Goal: Task Accomplishment & Management: Complete application form

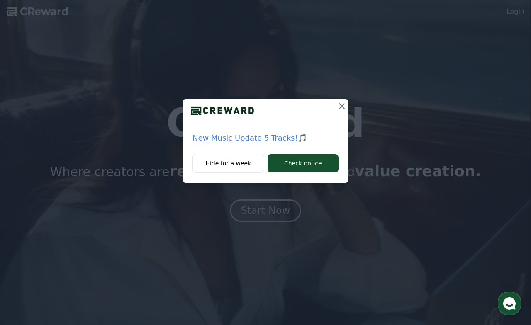
click at [344, 107] on icon at bounding box center [342, 106] width 10 height 10
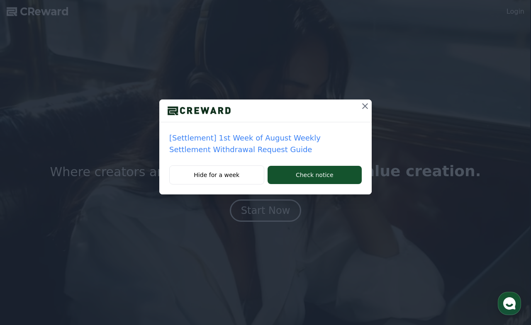
click at [358, 109] on div at bounding box center [265, 110] width 212 height 23
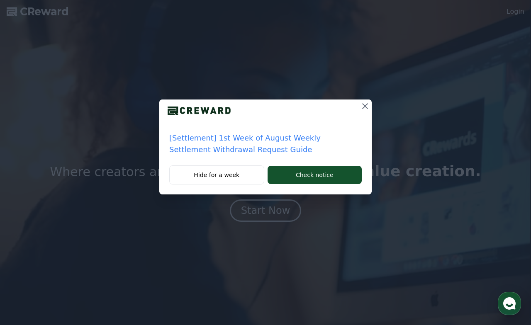
click at [367, 109] on icon at bounding box center [365, 106] width 6 height 6
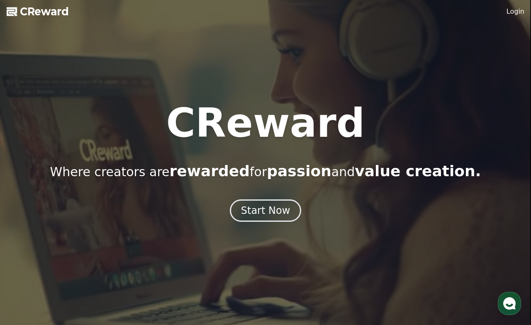
click at [514, 15] on link "Login" at bounding box center [515, 12] width 18 height 10
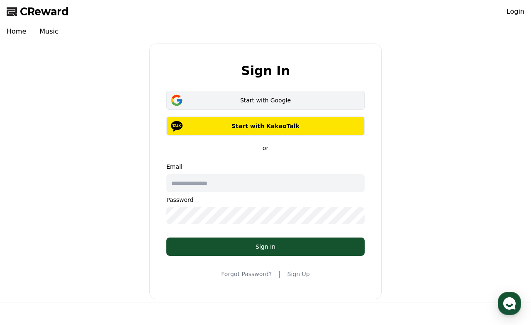
click at [309, 104] on button "Start with Google" at bounding box center [265, 100] width 198 height 19
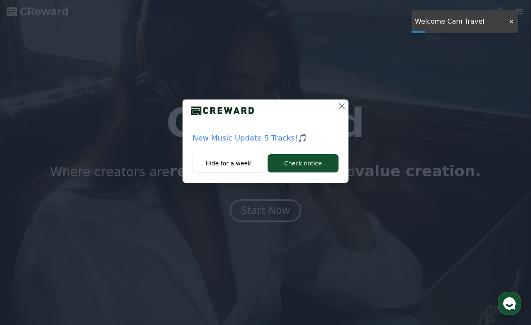
click at [343, 99] on button at bounding box center [341, 105] width 13 height 13
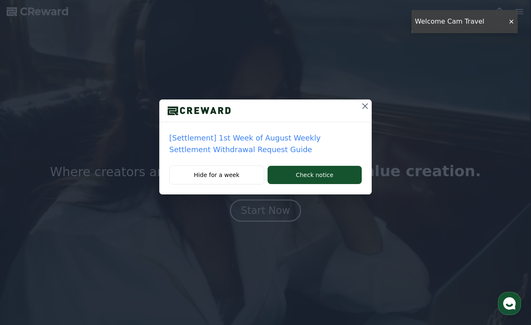
click at [343, 102] on div at bounding box center [265, 110] width 212 height 23
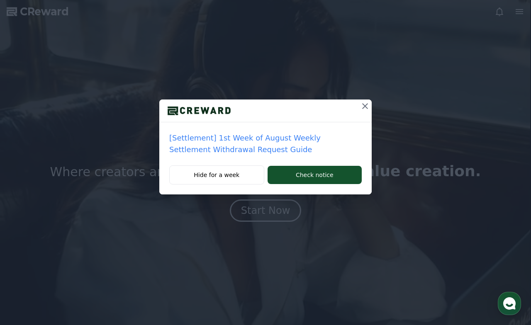
click at [364, 107] on icon at bounding box center [365, 106] width 10 height 10
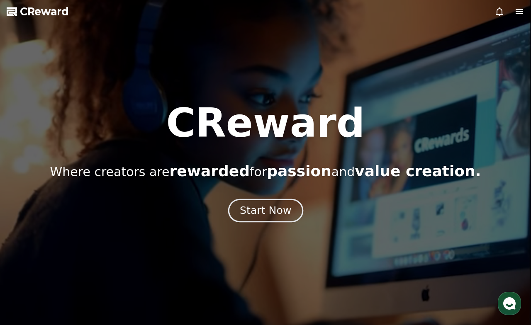
click at [264, 212] on div "Start Now" at bounding box center [265, 211] width 51 height 14
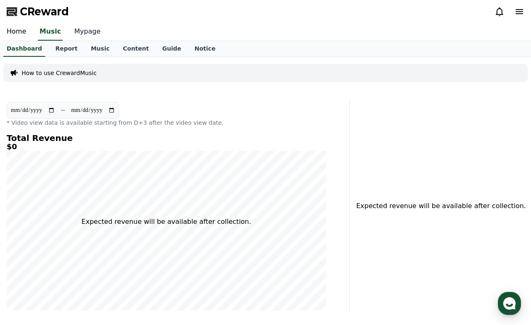
click at [79, 28] on link "Mypage" at bounding box center [87, 31] width 39 height 17
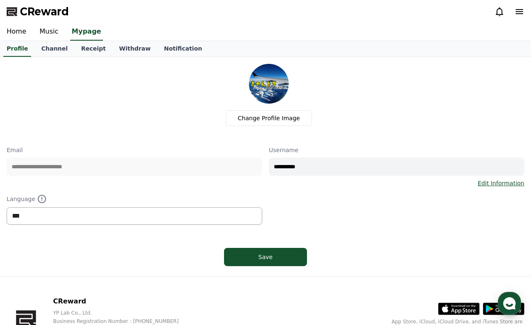
select select "**********"
click at [122, 182] on div "**********" at bounding box center [134, 166] width 255 height 41
click at [263, 251] on button "Save" at bounding box center [265, 257] width 83 height 18
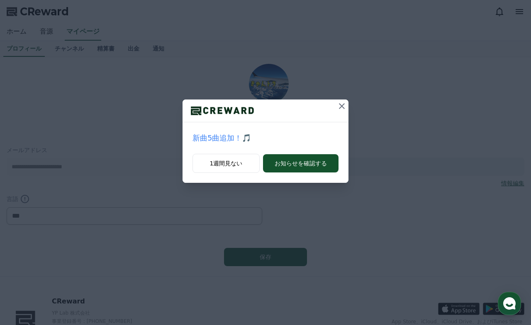
click at [342, 105] on icon at bounding box center [342, 106] width 10 height 10
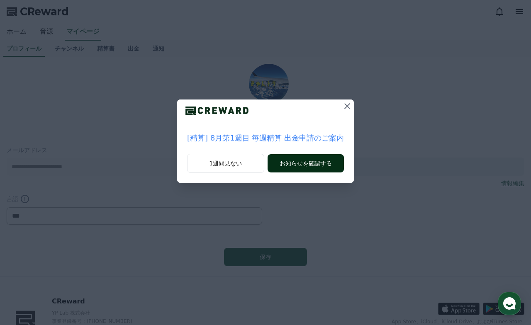
click at [304, 171] on button "お知らせを確認する" at bounding box center [305, 163] width 76 height 18
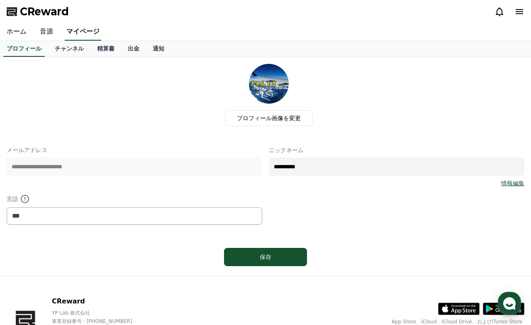
click at [82, 34] on link "マイページ" at bounding box center [83, 31] width 36 height 17
click at [70, 44] on link "チャンネル" at bounding box center [69, 49] width 42 height 16
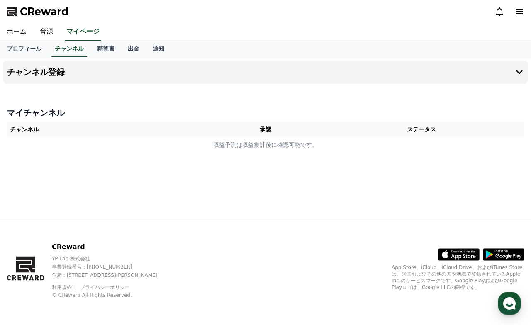
click at [39, 114] on h4 "マイチャンネル" at bounding box center [265, 113] width 517 height 12
click at [65, 79] on button "チャンネル登録" at bounding box center [265, 72] width 524 height 23
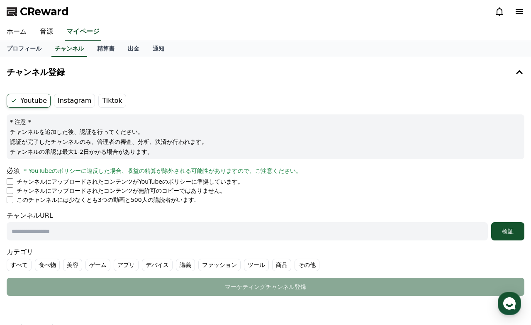
click at [25, 104] on label "Youtube" at bounding box center [29, 101] width 44 height 14
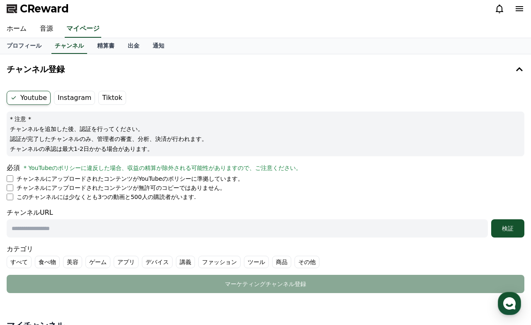
scroll to position [5, 0]
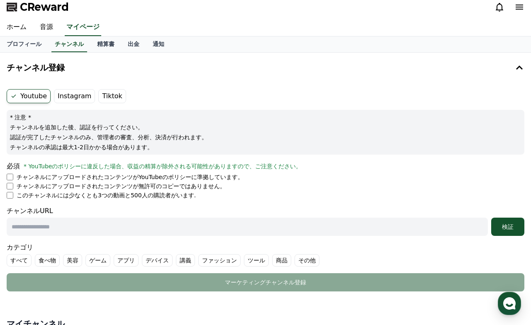
click at [15, 172] on div "必須 * YouTubeのポリシーに違反した場合、収益の精算が除外される可能性がありますので、ご注意ください。 チャンネルにアップロードされたコンテンツがYo…" at bounding box center [265, 180] width 517 height 38
click at [14, 179] on li "チャンネルにアップロードされたコンテンツがYouTubeのポリシーに準拠しています。" at bounding box center [265, 177] width 517 height 8
click at [45, 233] on input "text" at bounding box center [247, 227] width 481 height 18
click at [109, 231] on input "text" at bounding box center [247, 227] width 481 height 18
paste input "**********"
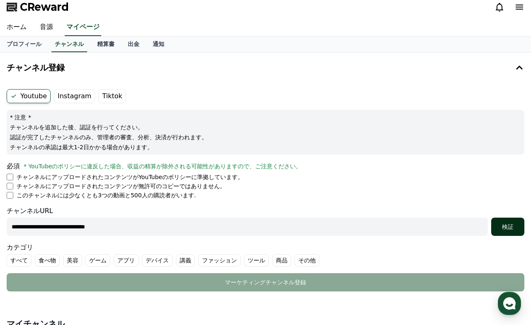
type input "**********"
click at [498, 225] on div "検証" at bounding box center [507, 227] width 27 height 8
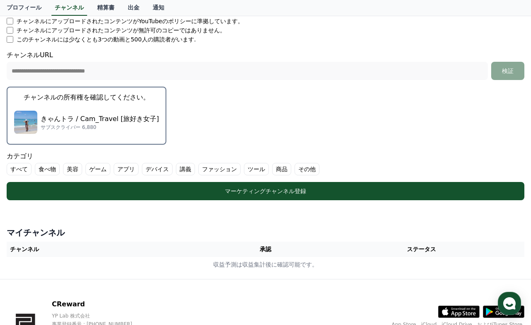
scroll to position [163, 0]
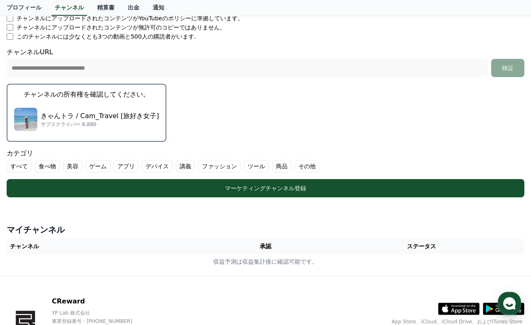
click at [294, 165] on label "その他" at bounding box center [306, 166] width 25 height 12
click at [46, 165] on label "食べ物" at bounding box center [47, 166] width 25 height 12
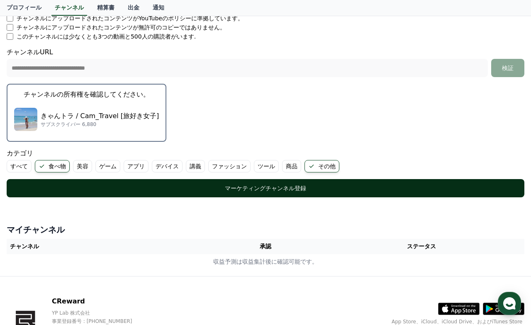
click at [256, 187] on div "マーケティングチャンネル登録" at bounding box center [265, 188] width 484 height 8
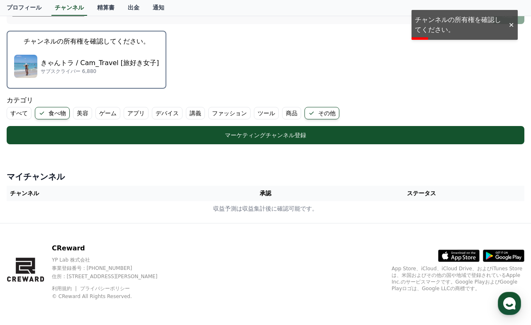
scroll to position [150, 0]
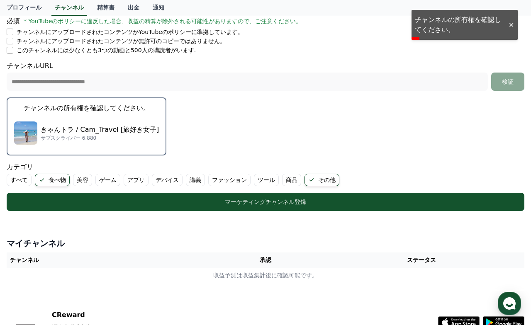
click at [105, 125] on p "きゃんトラ / Cam_Travel [旅好き女子]" at bounding box center [100, 130] width 118 height 10
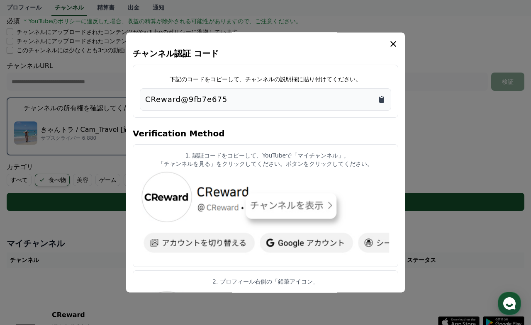
click at [381, 100] on icon "Copy to clipboard" at bounding box center [381, 100] width 5 height 6
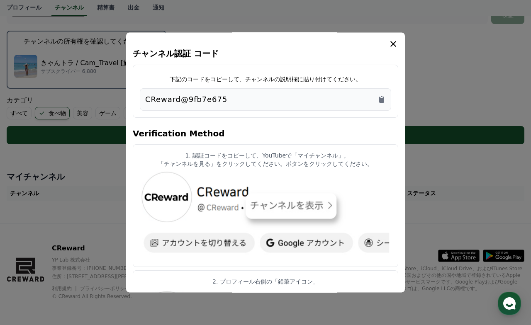
scroll to position [0, 0]
click at [393, 44] on icon "modal" at bounding box center [393, 44] width 6 height 6
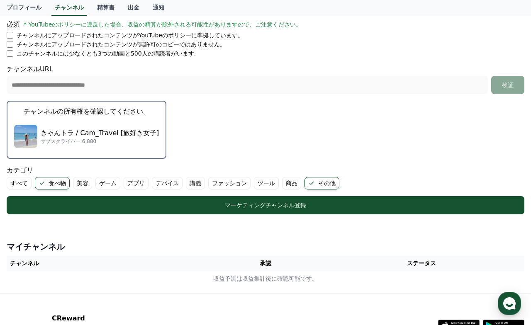
scroll to position [148, 0]
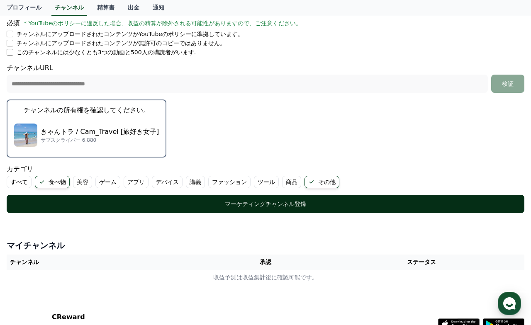
click at [248, 209] on button "マーケティングチャンネル登録" at bounding box center [265, 204] width 517 height 18
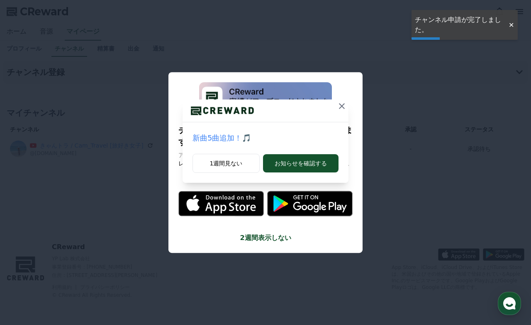
click at [342, 107] on icon at bounding box center [342, 106] width 6 height 6
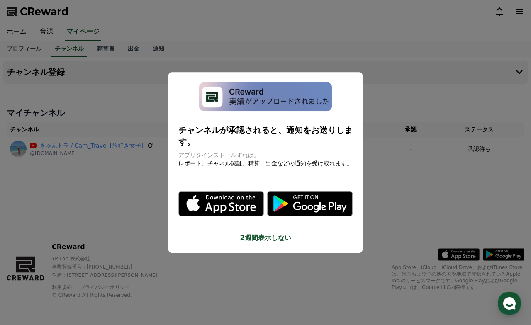
click at [285, 213] on button "close modal" at bounding box center [265, 162] width 531 height 325
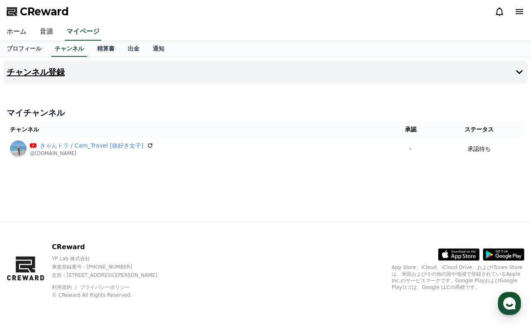
click at [155, 61] on button "チャンネル登録" at bounding box center [265, 72] width 524 height 23
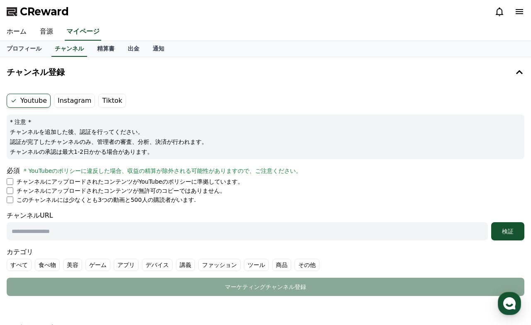
click at [23, 98] on label "Youtube" at bounding box center [29, 101] width 44 height 14
click at [17, 184] on p "チャンネルにアップロードされたコンテンツがYouTubeのポリシーに準拠しています。" at bounding box center [130, 181] width 227 height 8
click at [106, 233] on input "text" at bounding box center [247, 231] width 481 height 18
paste input "**********"
type input "**********"
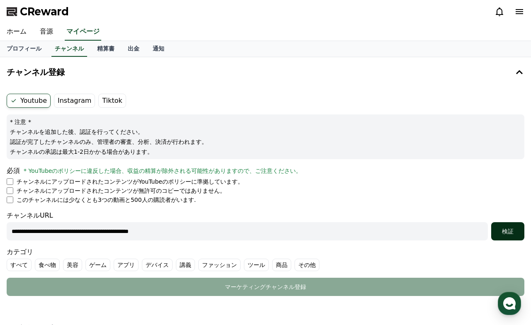
click at [506, 233] on div "検証" at bounding box center [507, 231] width 27 height 8
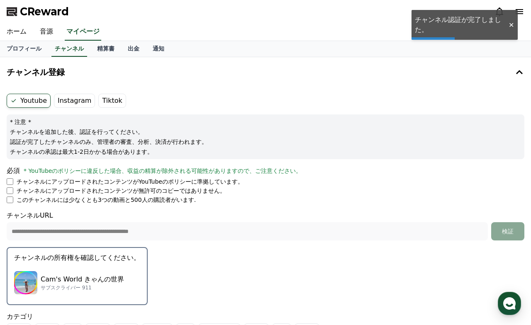
click at [100, 276] on p "Cam's World きゃんの世界" at bounding box center [82, 279] width 83 height 10
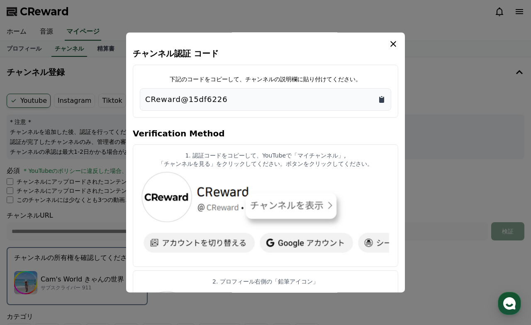
click at [381, 99] on icon "Copy to clipboard" at bounding box center [381, 100] width 5 height 6
